Goal: Find specific page/section: Find specific page/section

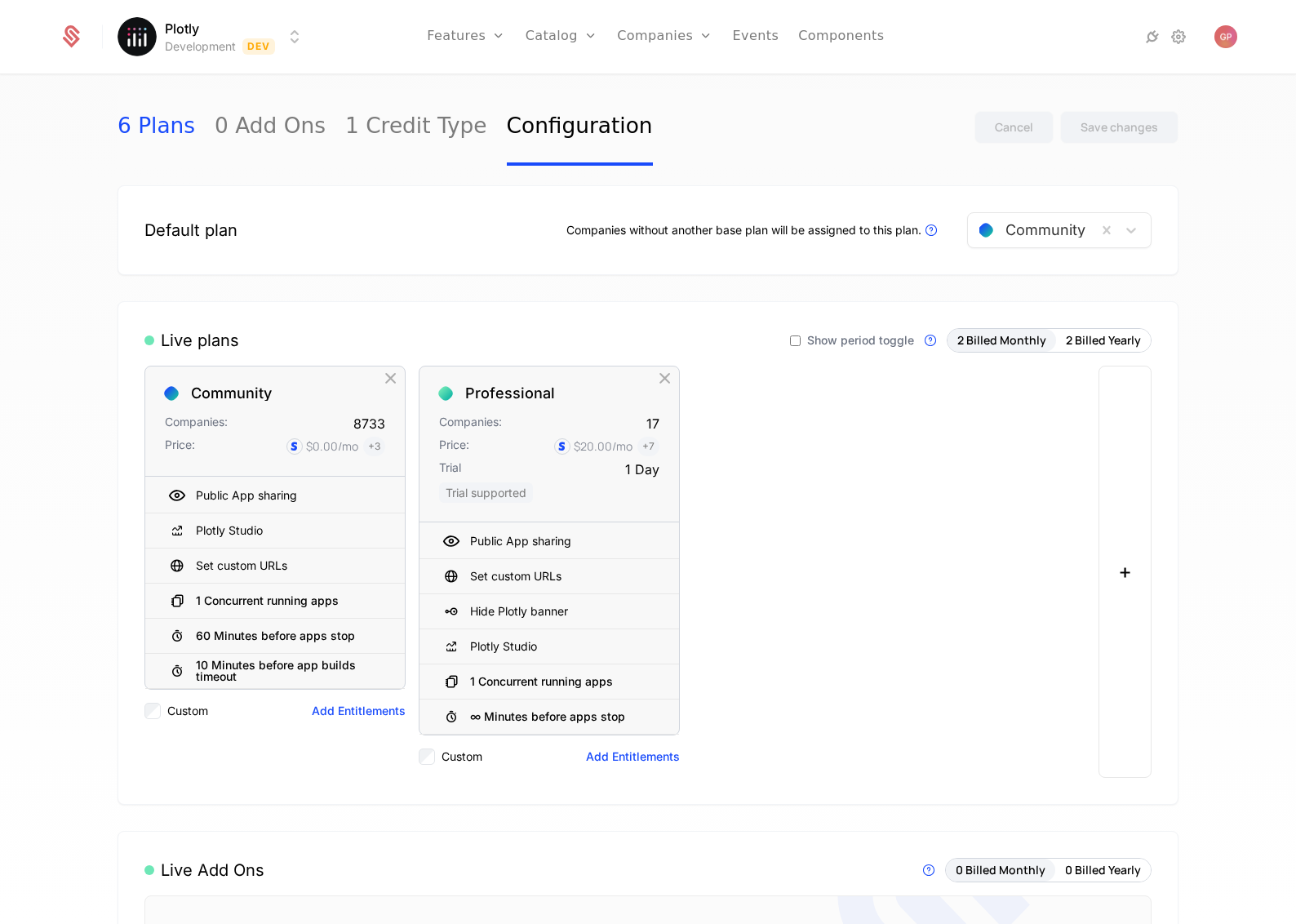
click at [146, 130] on link "6 Plans" at bounding box center [156, 127] width 77 height 76
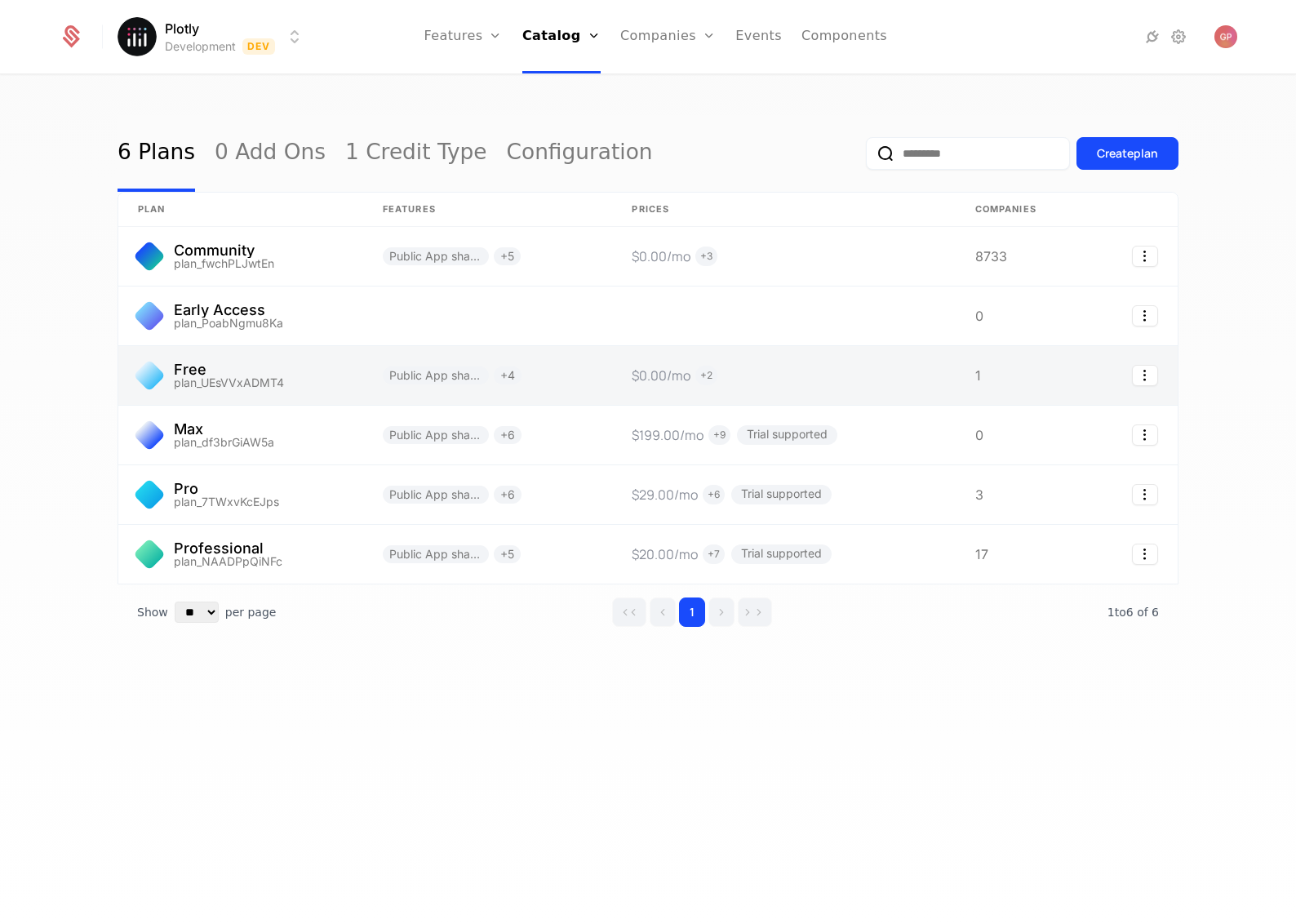
click at [200, 372] on link at bounding box center [241, 375] width 245 height 59
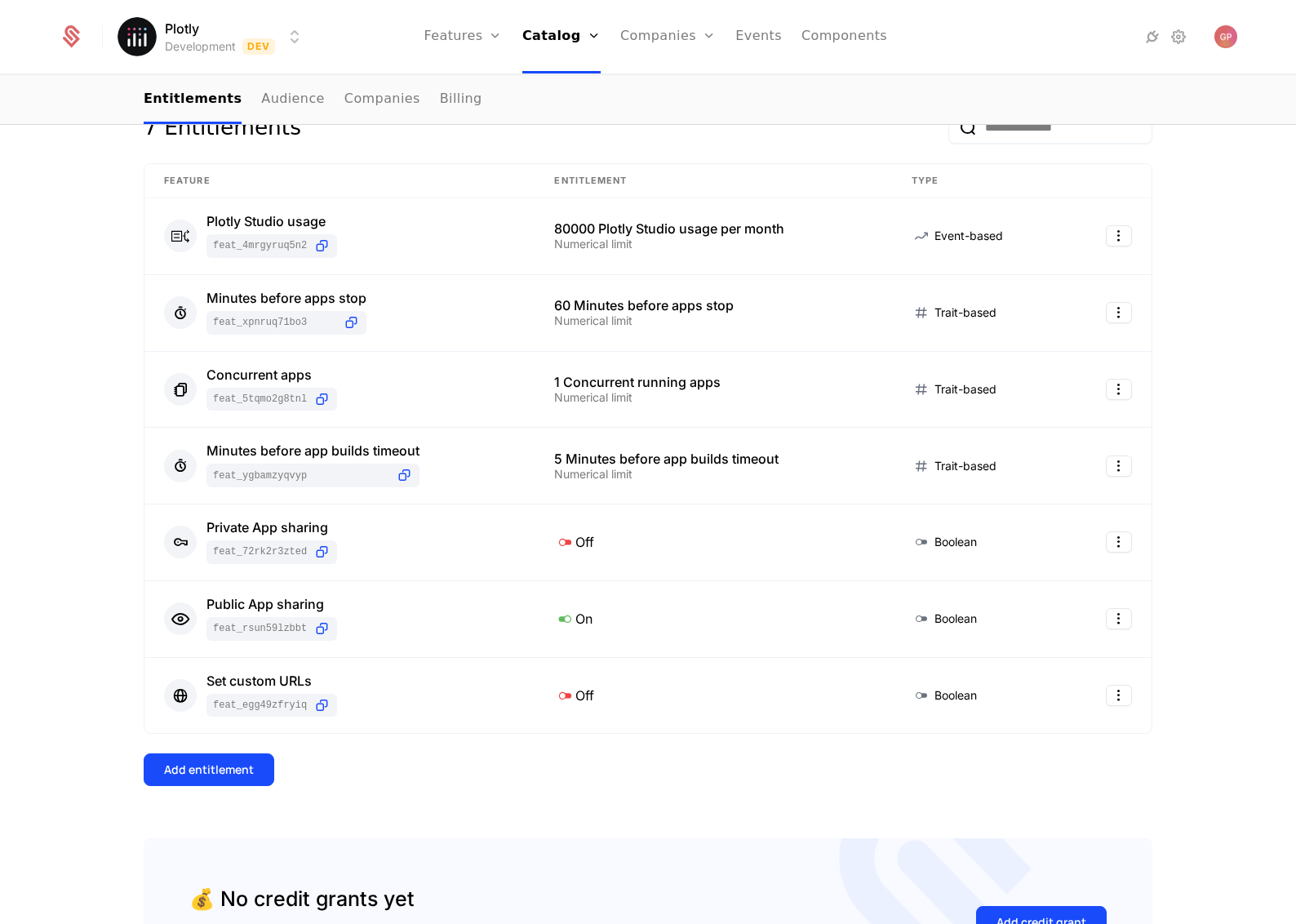
scroll to position [241, 0]
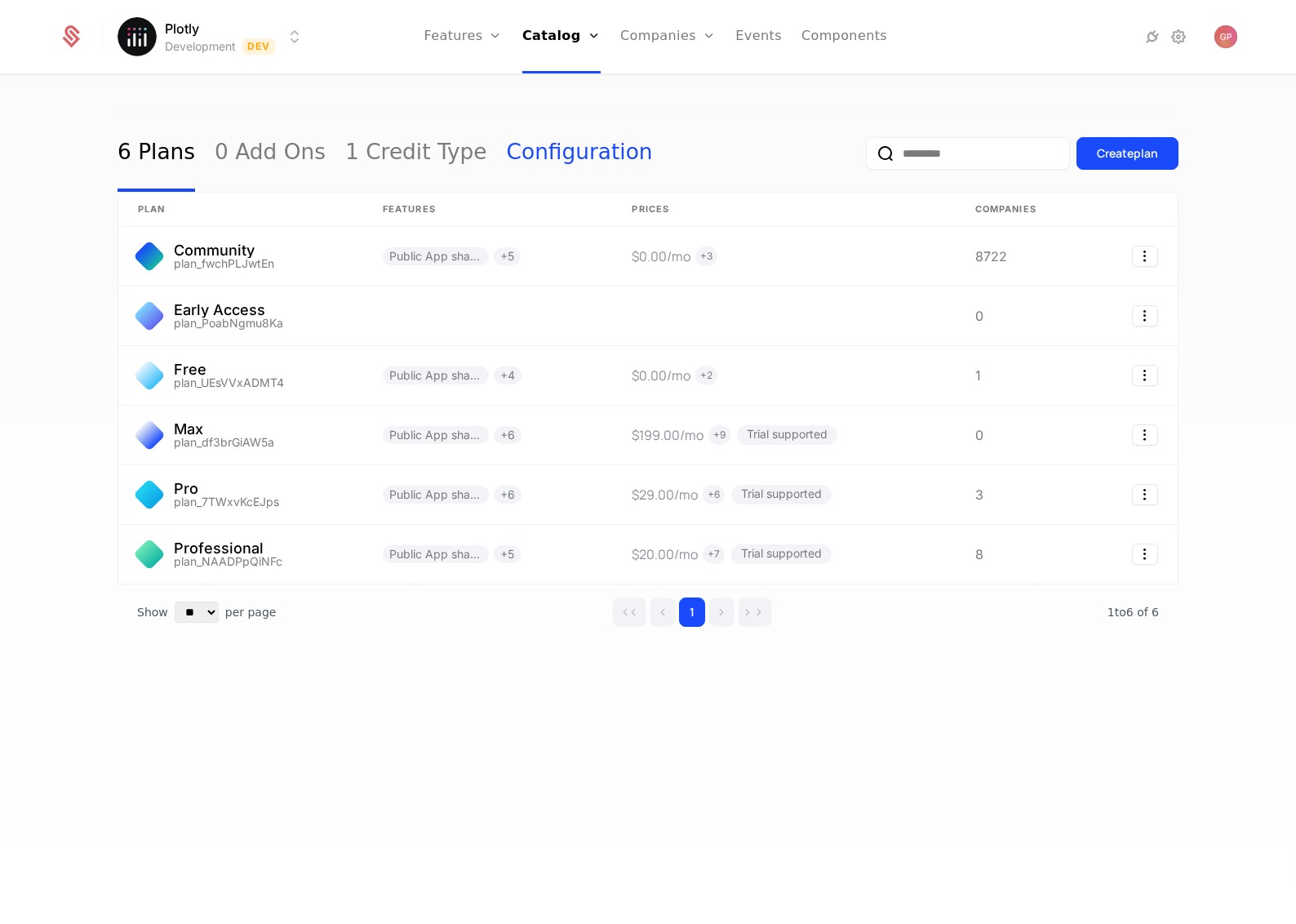
click at [559, 161] on link "Configuration" at bounding box center [579, 154] width 146 height 76
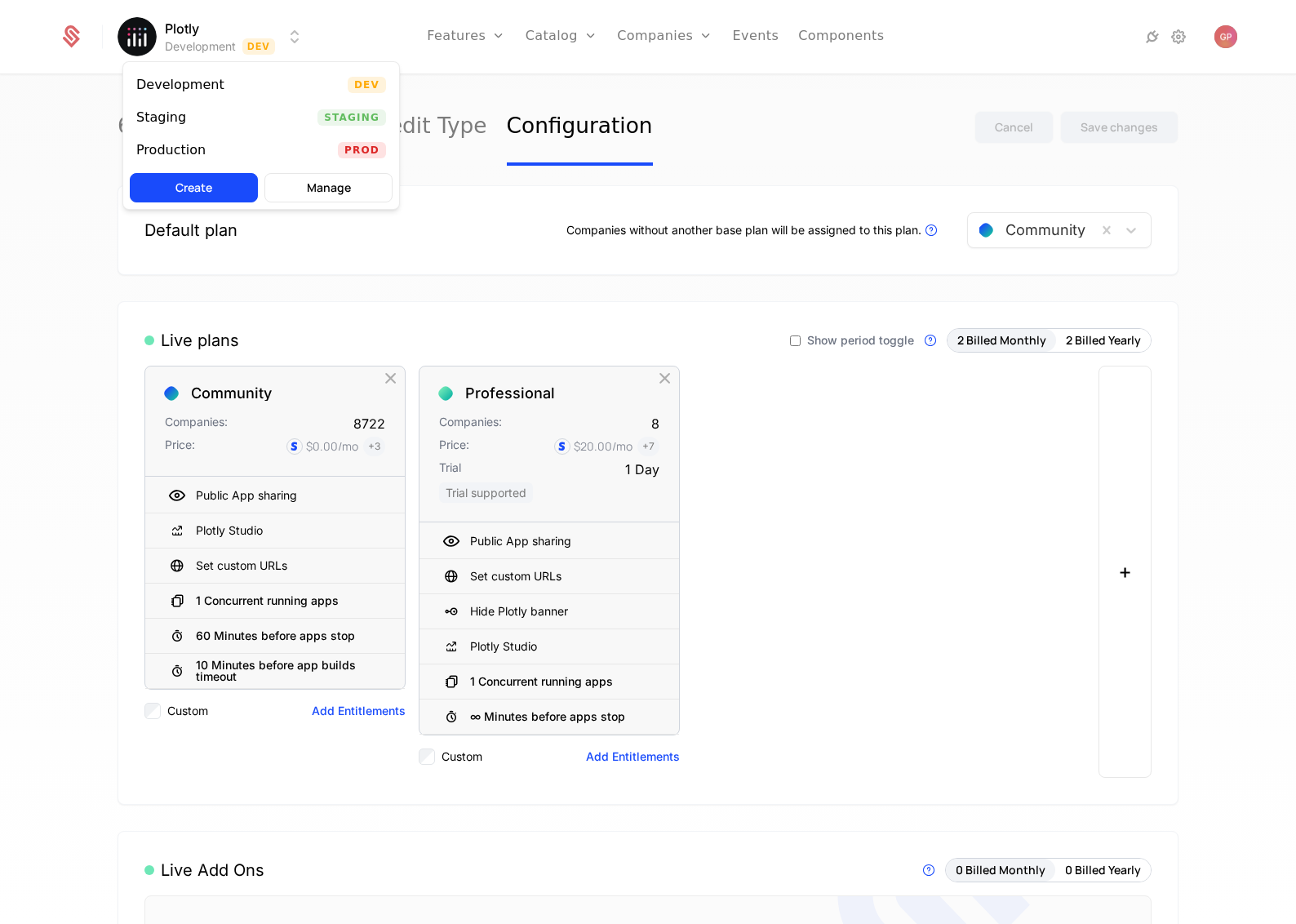
click at [293, 37] on html "Plotly Development Dev Features Features Flags Catalog Plans Add Ons Credits Co…" at bounding box center [648, 462] width 1296 height 924
click at [212, 118] on div "Staging Staging" at bounding box center [261, 116] width 276 height 32
